Goal: Task Accomplishment & Management: Complete application form

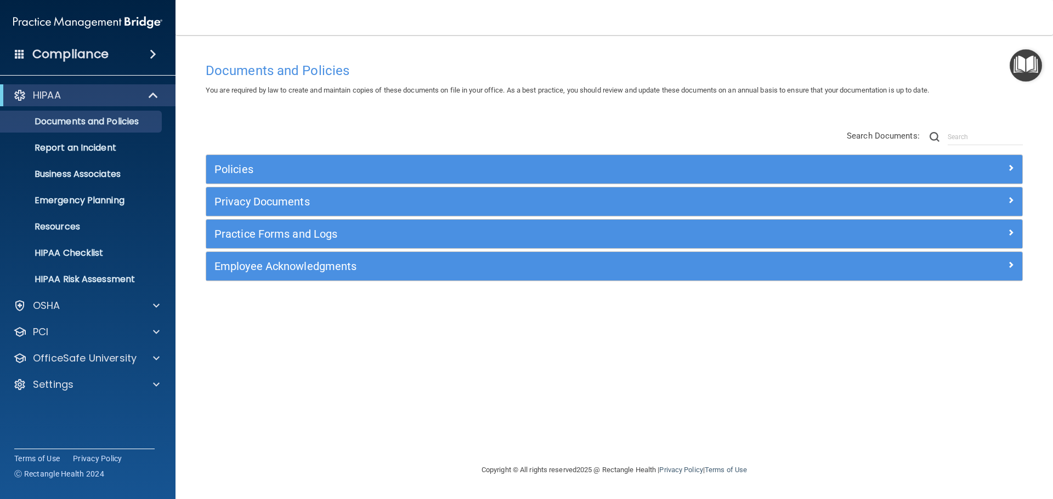
click at [103, 50] on h4 "Compliance" at bounding box center [70, 54] width 76 height 15
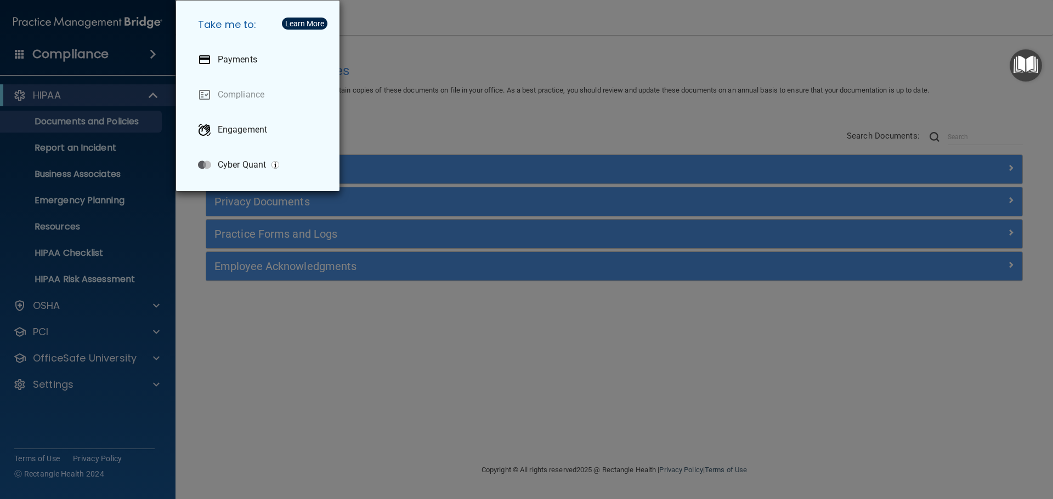
click at [281, 340] on div "Take me to: Payments Compliance Engagement Cyber Quant" at bounding box center [526, 249] width 1053 height 499
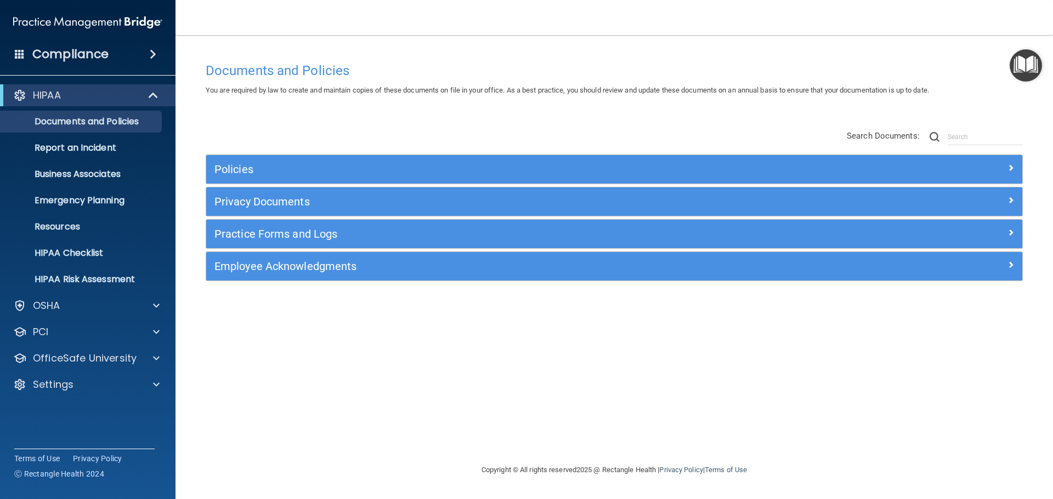
click at [22, 51] on span at bounding box center [20, 54] width 10 height 10
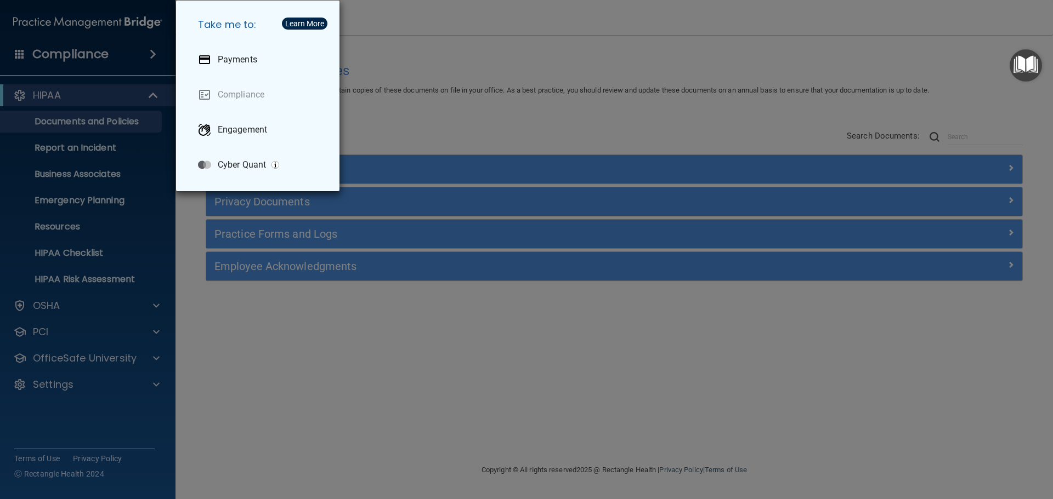
click at [558, 52] on div "Take me to: Payments Compliance Engagement Cyber Quant" at bounding box center [526, 249] width 1053 height 499
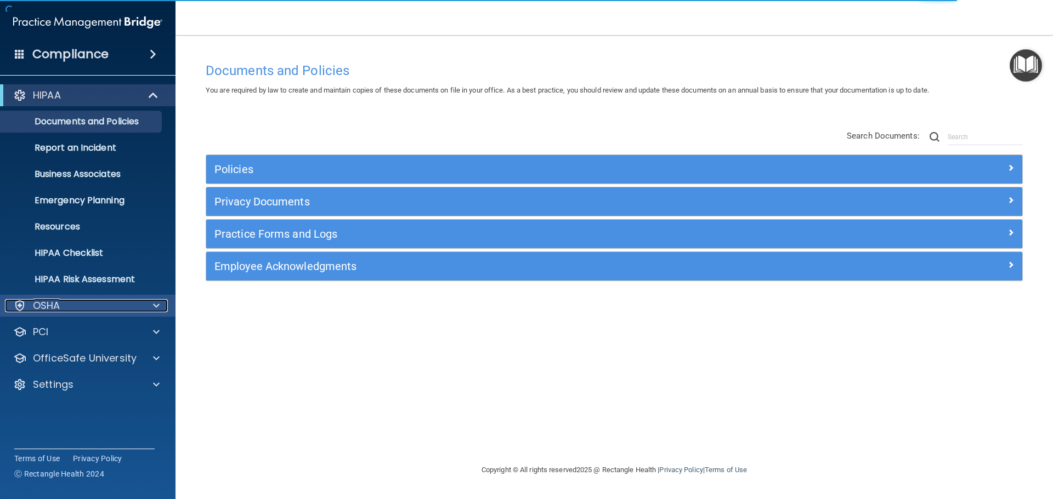
click at [157, 308] on span at bounding box center [156, 305] width 7 height 13
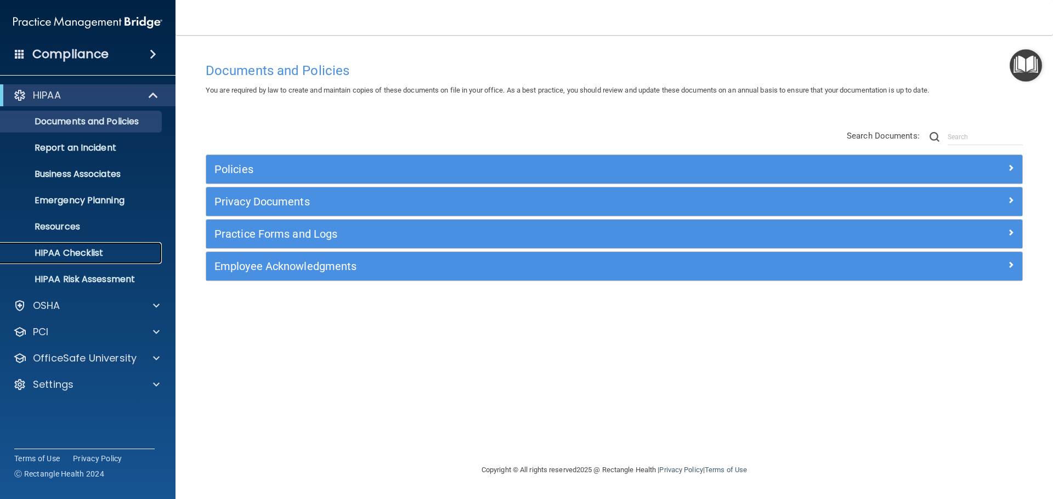
click at [65, 252] on p "HIPAA Checklist" at bounding box center [82, 253] width 150 height 11
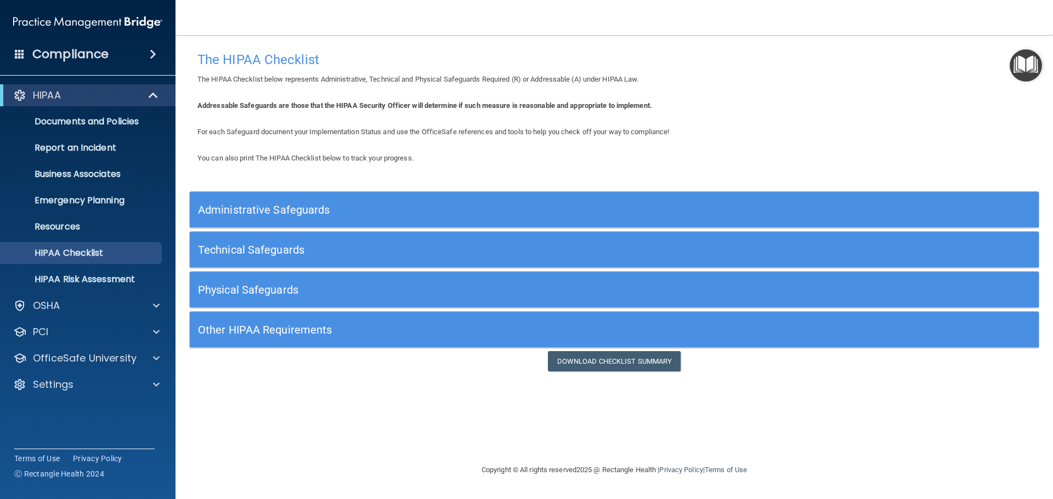
click at [935, 201] on div "Administrative Safeguards" at bounding box center [614, 209] width 849 height 25
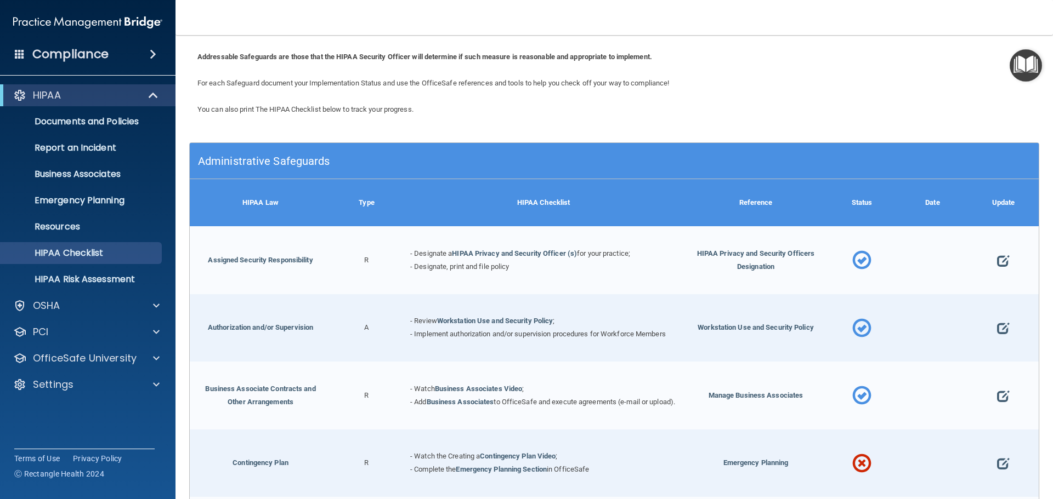
scroll to position [73, 0]
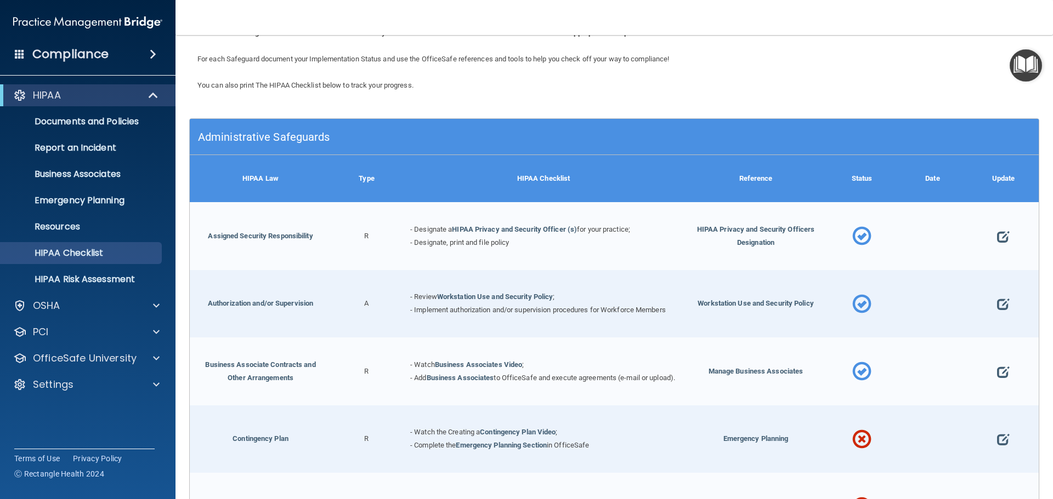
click at [1012, 240] on div at bounding box center [1003, 236] width 71 height 68
click at [997, 231] on span at bounding box center [1003, 237] width 12 height 34
select select "completed"
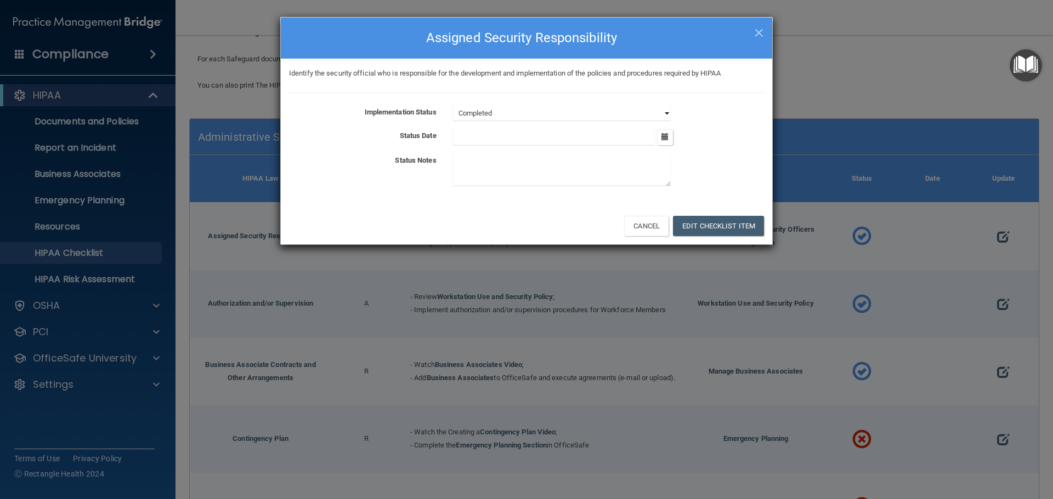
click at [576, 115] on select "Not Started In Progress Completed" at bounding box center [562, 113] width 218 height 15
click at [578, 115] on select "Not Started In Progress Completed" at bounding box center [562, 113] width 218 height 15
click at [764, 17] on div "× Close Assigned Security Responsibility Identify the security official who is …" at bounding box center [526, 131] width 492 height 228
click at [764, 27] on div "× Close Assigned Security Responsibility" at bounding box center [526, 38] width 491 height 41
click at [749, 20] on div "× Close Assigned Security Responsibility" at bounding box center [526, 38] width 491 height 41
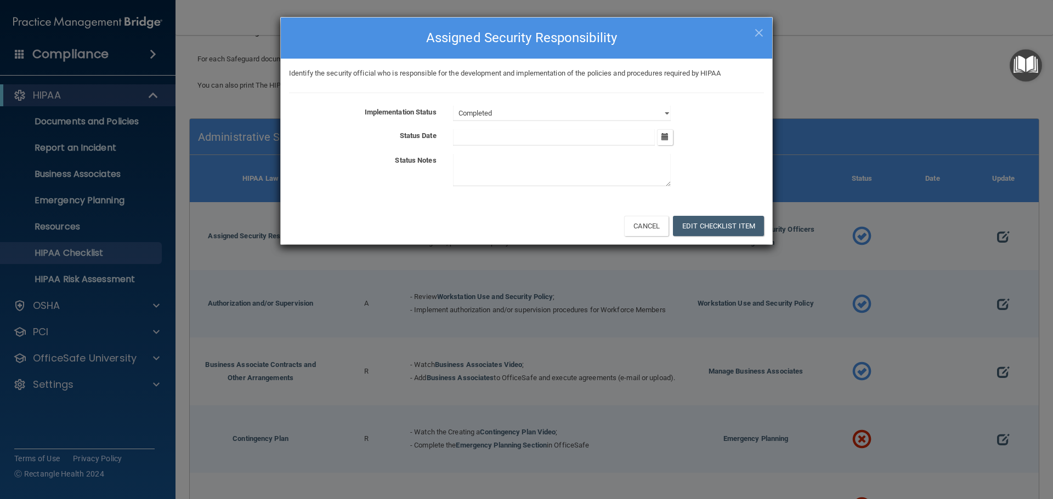
click at [763, 37] on span "×" at bounding box center [759, 31] width 10 height 22
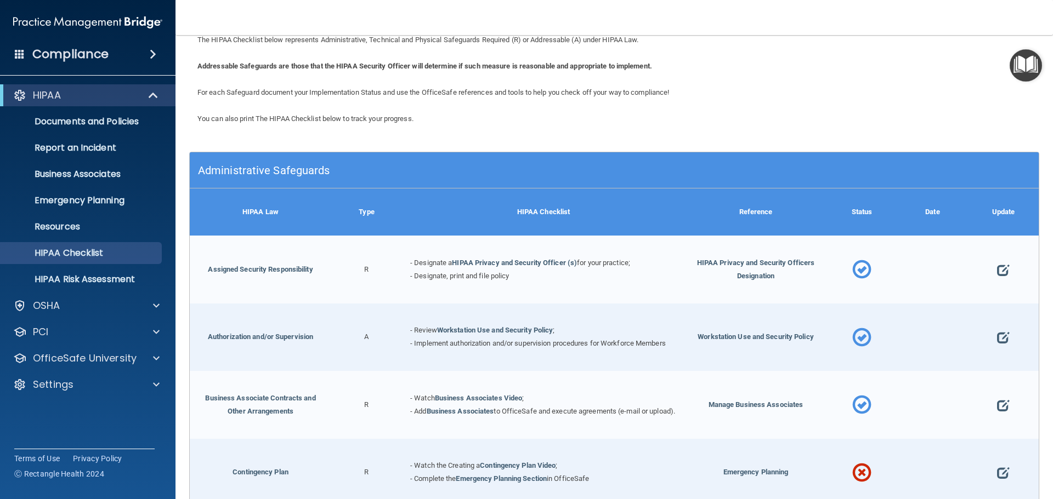
scroll to position [0, 0]
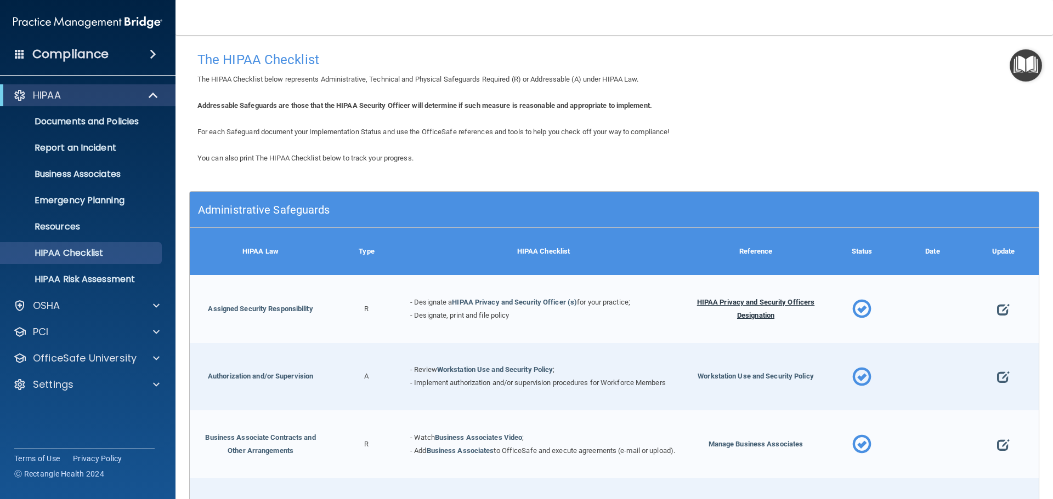
click at [722, 301] on span "HIPAA Privacy and Security Officers Designation" at bounding box center [756, 308] width 118 height 21
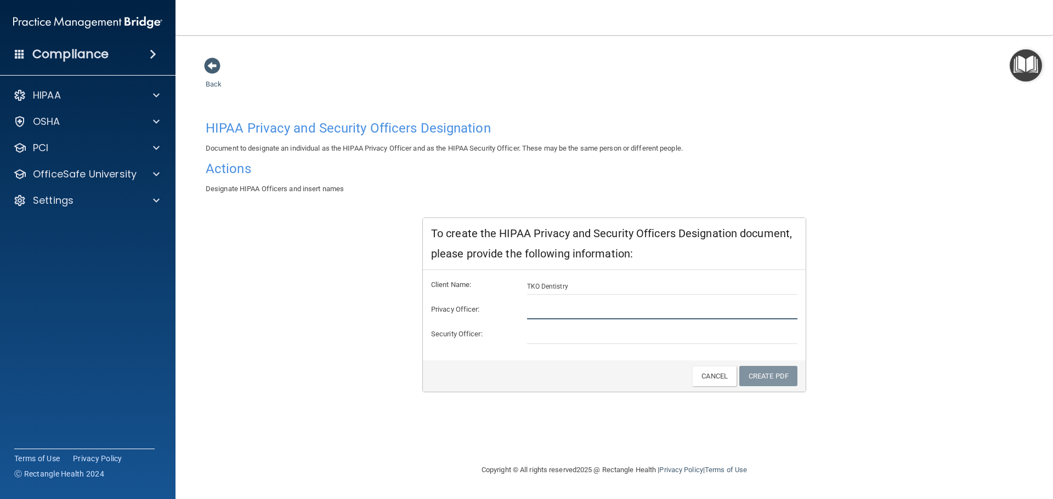
click at [582, 303] on input "text" at bounding box center [662, 311] width 271 height 16
type input "Maria Wytko"
click at [598, 341] on input "text" at bounding box center [662, 336] width 271 height 16
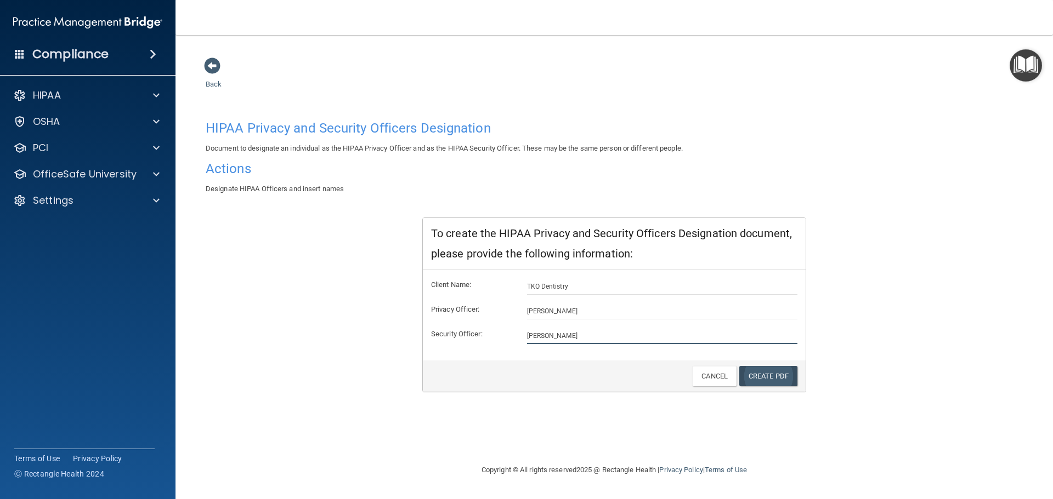
type input "Maria Wytko"
click at [777, 377] on link "Create PDF" at bounding box center [768, 376] width 58 height 20
click at [800, 361] on div "Create PDF Cancel" at bounding box center [614, 376] width 383 height 31
click at [780, 365] on div "Create PDF Cancel" at bounding box center [614, 376] width 383 height 31
click at [780, 380] on link "Create PDF" at bounding box center [768, 376] width 58 height 20
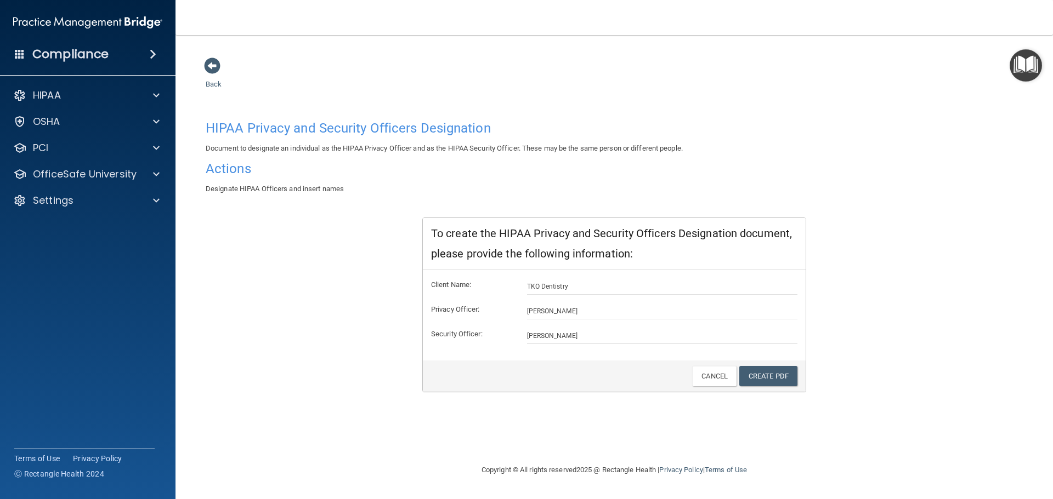
click at [232, 171] on h4 "Actions" at bounding box center [614, 169] width 817 height 14
click at [226, 60] on div "Back HIPAA Privacy and Security Officers Designation Document to designate an i…" at bounding box center [613, 260] width 833 height 407
click at [216, 65] on span at bounding box center [212, 66] width 16 height 16
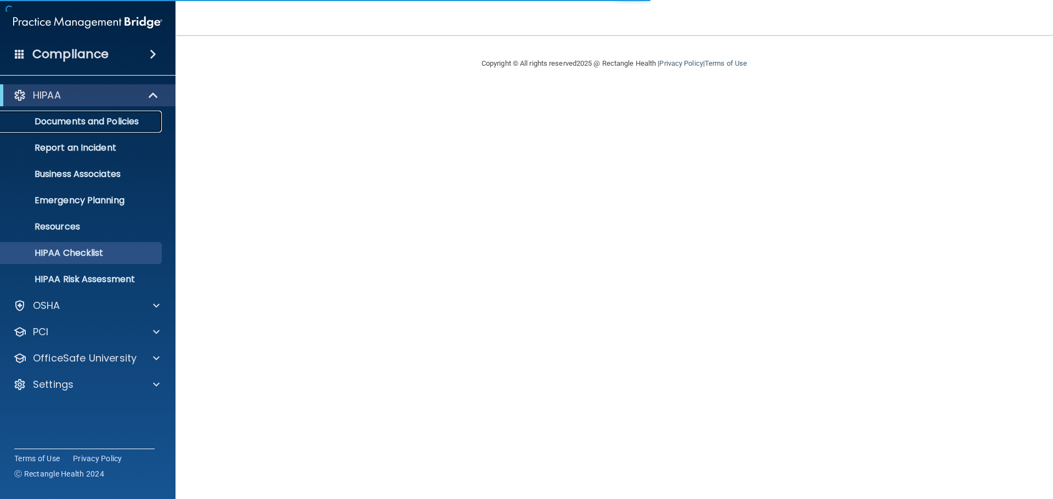
click at [72, 121] on p "Documents and Policies" at bounding box center [82, 121] width 150 height 11
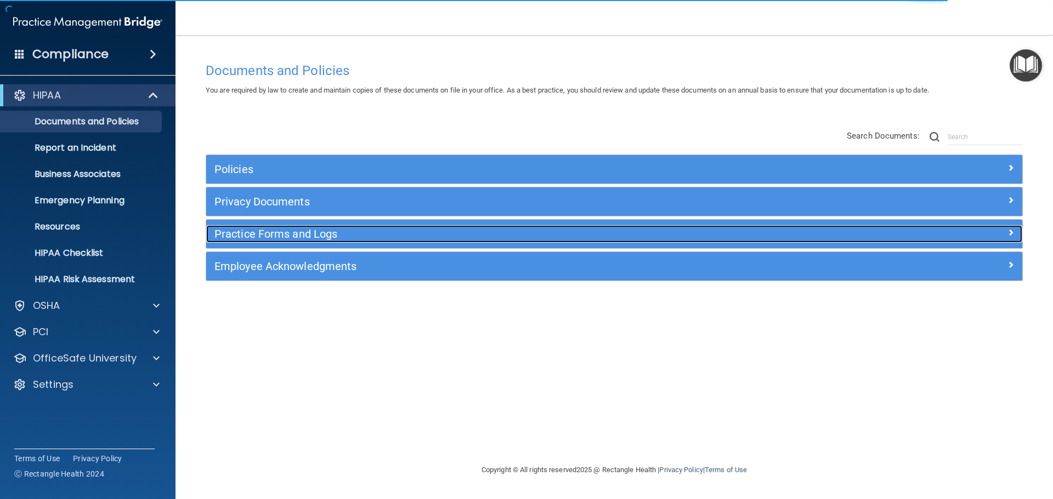
click at [321, 238] on h5 "Practice Forms and Logs" at bounding box center [511, 234] width 595 height 12
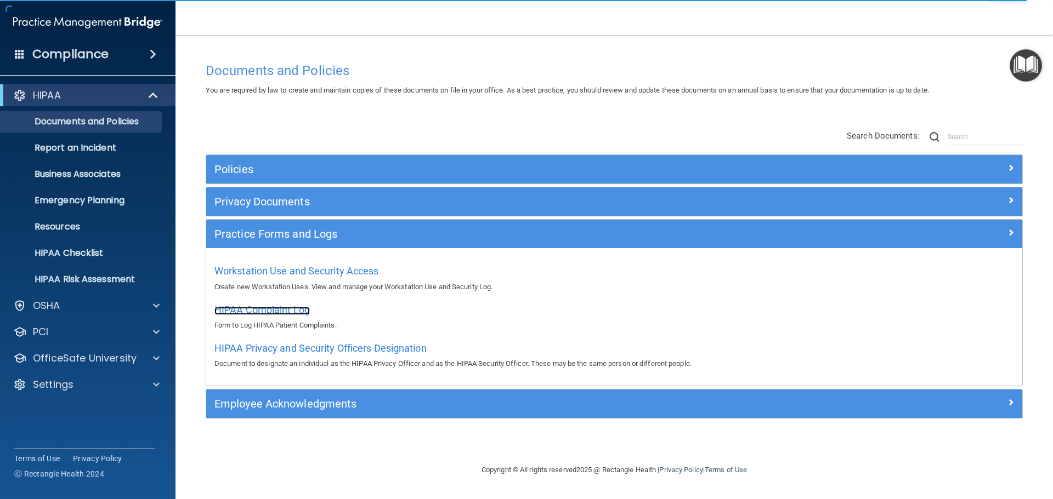
click at [254, 310] on span "HIPAA Complaint Log" at bounding box center [261, 310] width 95 height 12
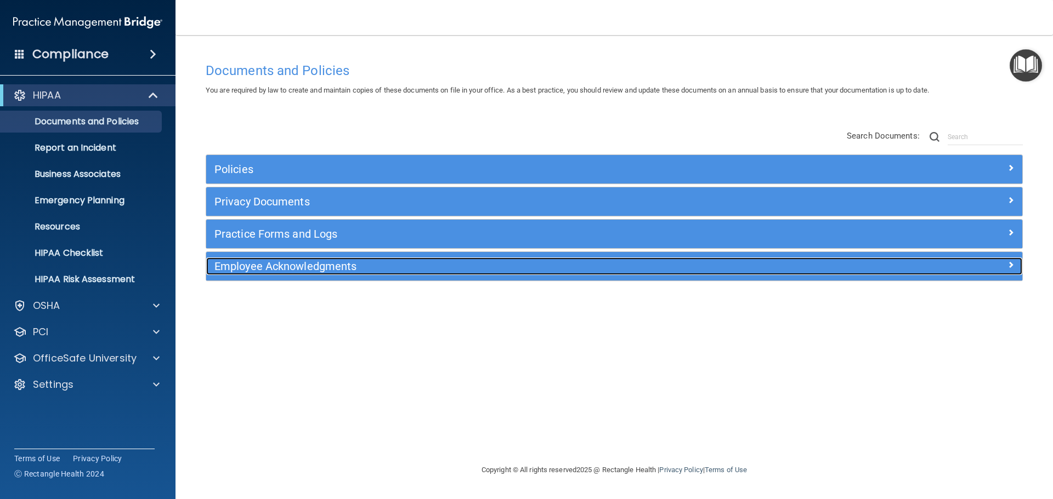
click at [366, 266] on h5 "Employee Acknowledgments" at bounding box center [511, 266] width 595 height 12
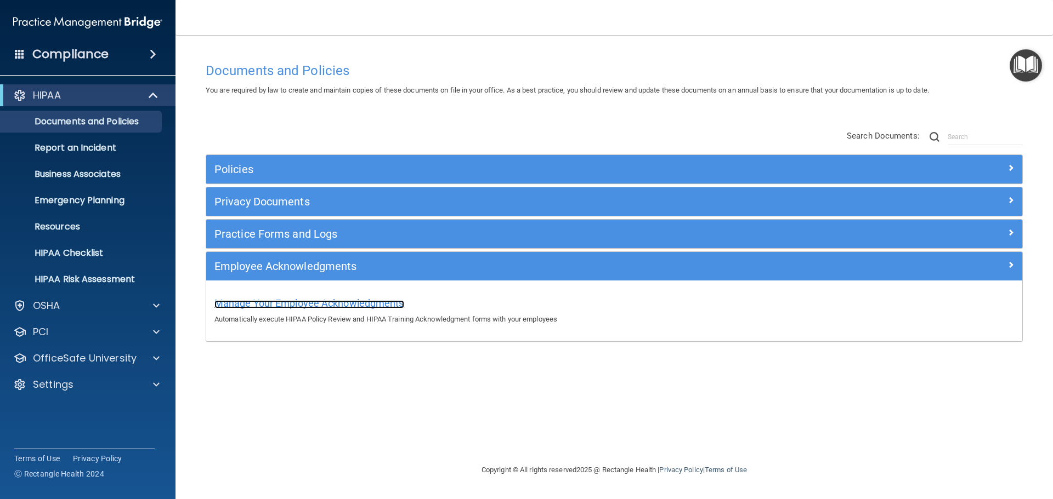
click at [316, 304] on span "Manage Your Employee Acknowledgments" at bounding box center [309, 304] width 190 height 12
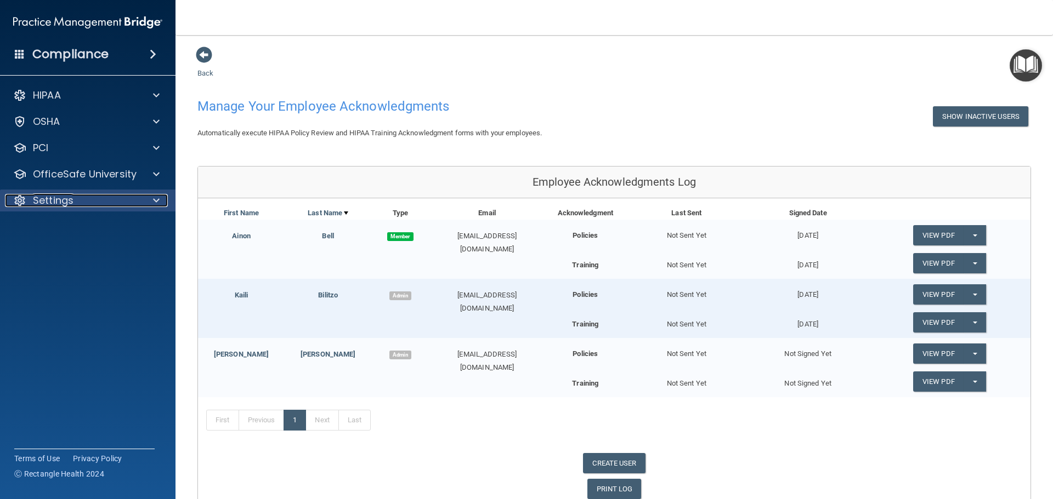
click at [157, 205] on span at bounding box center [156, 200] width 7 height 13
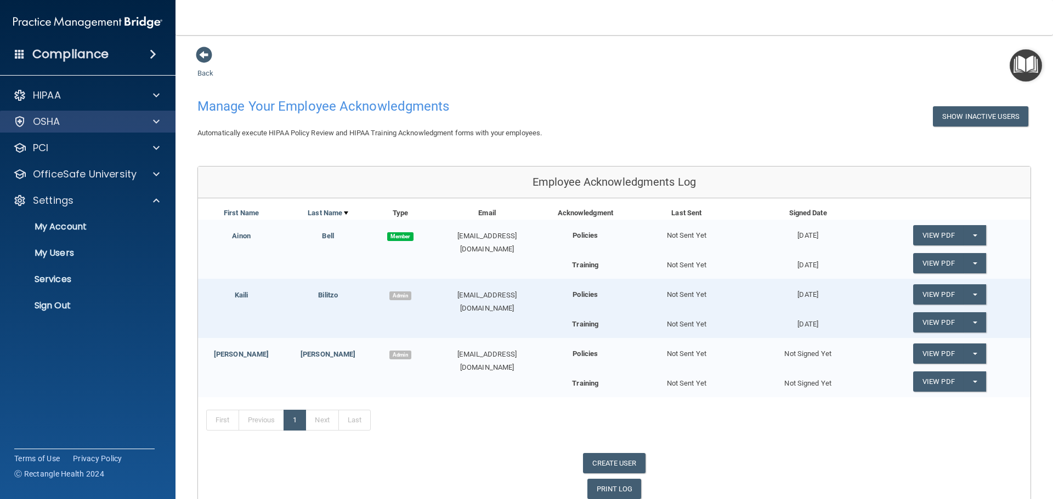
click at [168, 111] on div "OSHA" at bounding box center [88, 122] width 176 height 22
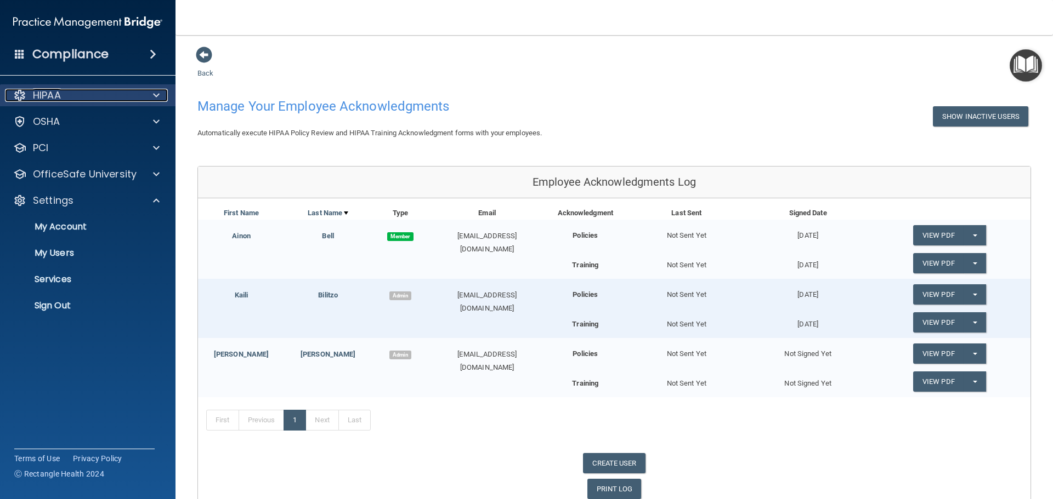
click at [163, 94] on div at bounding box center [154, 95] width 27 height 13
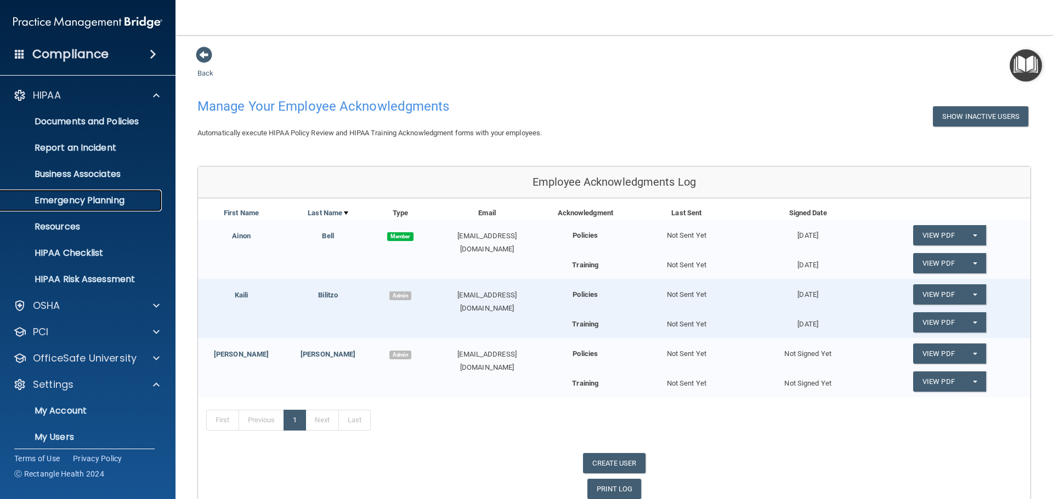
click at [82, 199] on p "Emergency Planning" at bounding box center [82, 200] width 150 height 11
